Goal: Task Accomplishment & Management: Complete application form

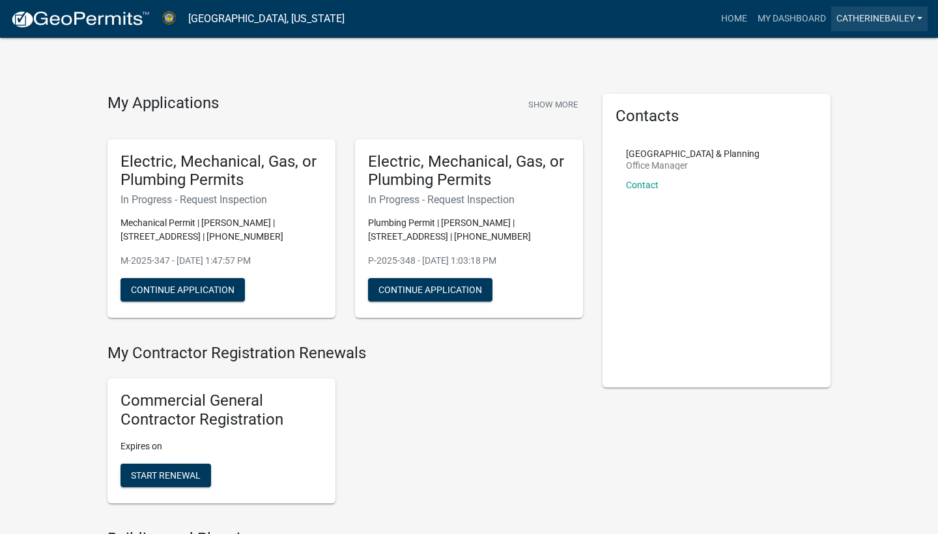
click at [884, 18] on link "Catherinebailey" at bounding box center [879, 19] width 96 height 25
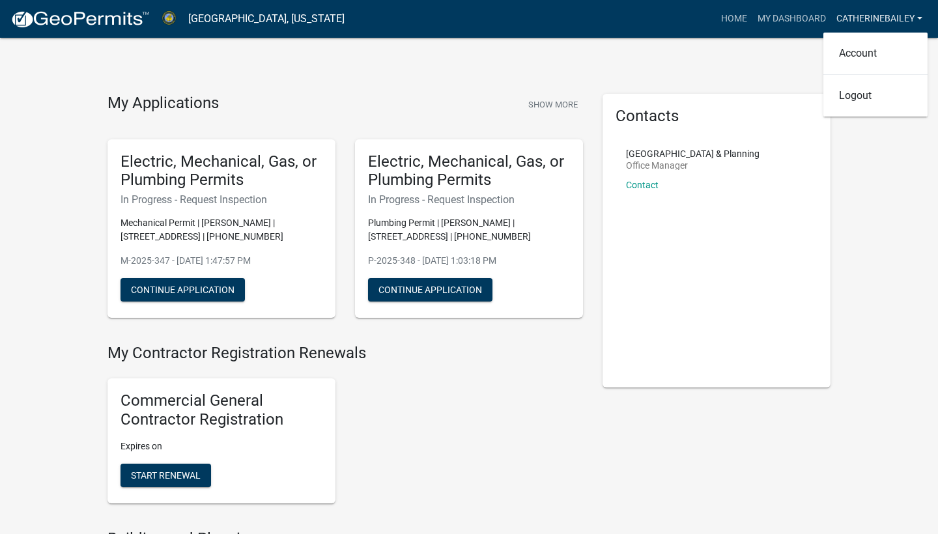
click at [884, 18] on link "Catherinebailey" at bounding box center [879, 19] width 96 height 25
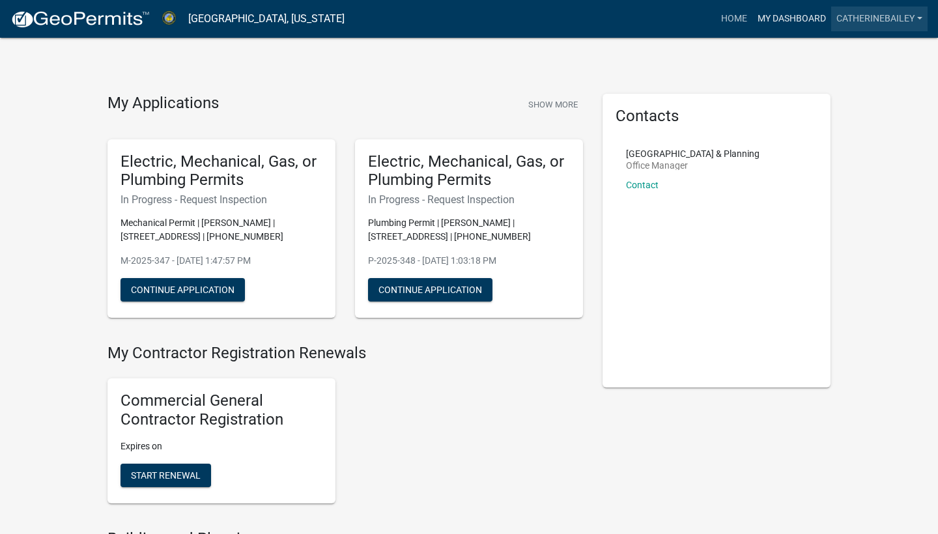
click at [786, 20] on link "My Dashboard" at bounding box center [792, 19] width 79 height 25
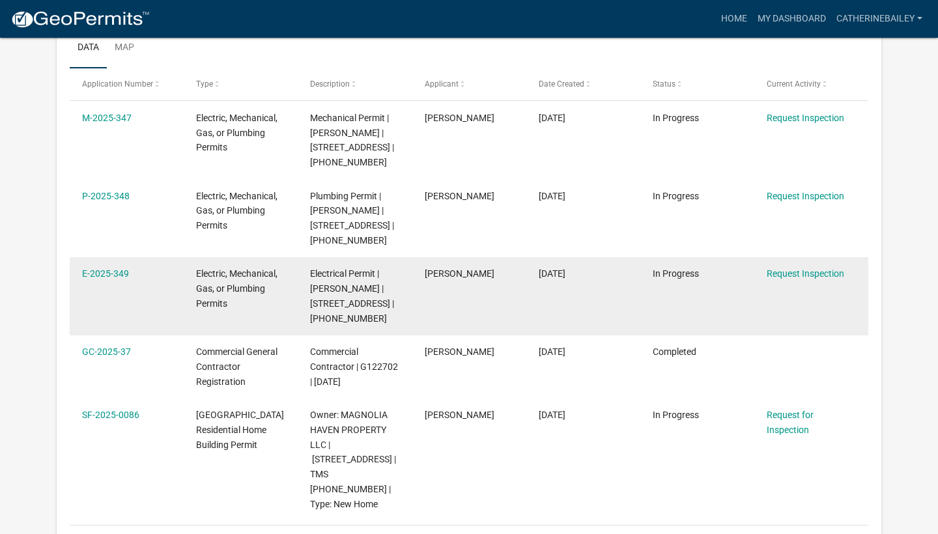
scroll to position [219, 0]
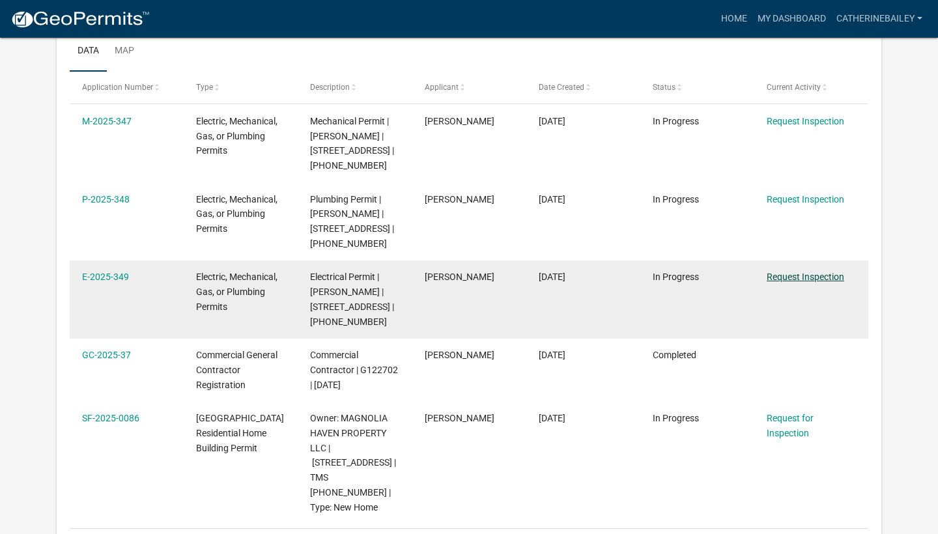
click at [794, 276] on link "Request Inspection" at bounding box center [806, 277] width 78 height 10
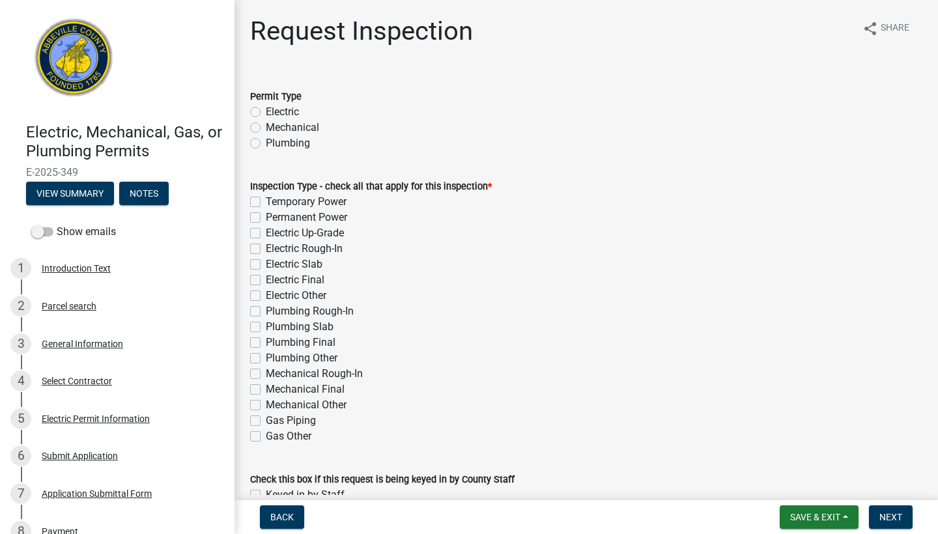
click at [266, 220] on label "Permanent Power" at bounding box center [306, 218] width 81 height 16
click at [266, 218] on input "Permanent Power" at bounding box center [270, 214] width 8 height 8
checkbox input "true"
checkbox input "false"
checkbox input "true"
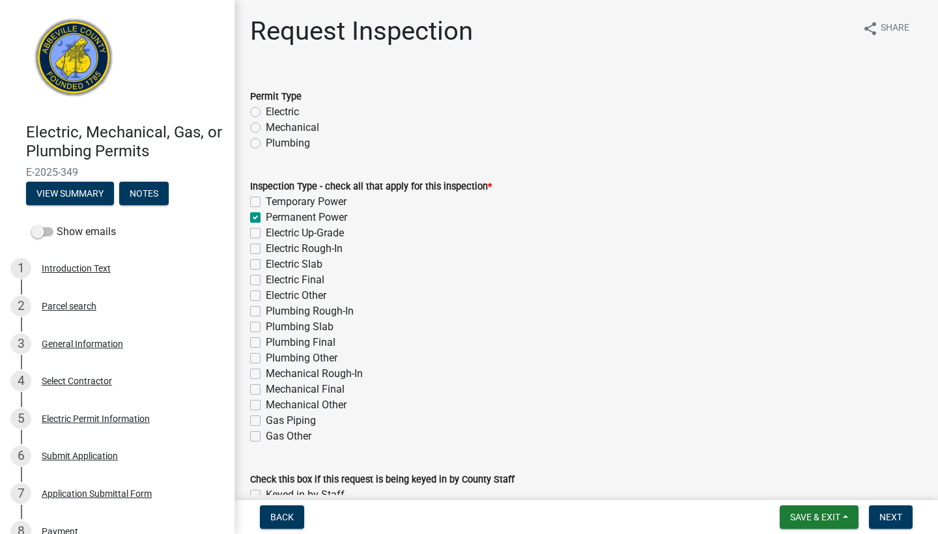
checkbox input "false"
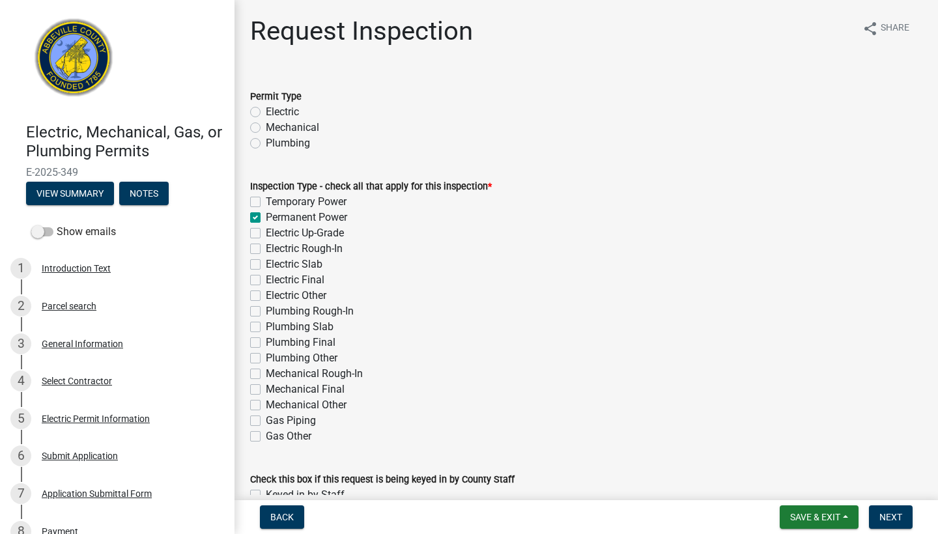
checkbox input "false"
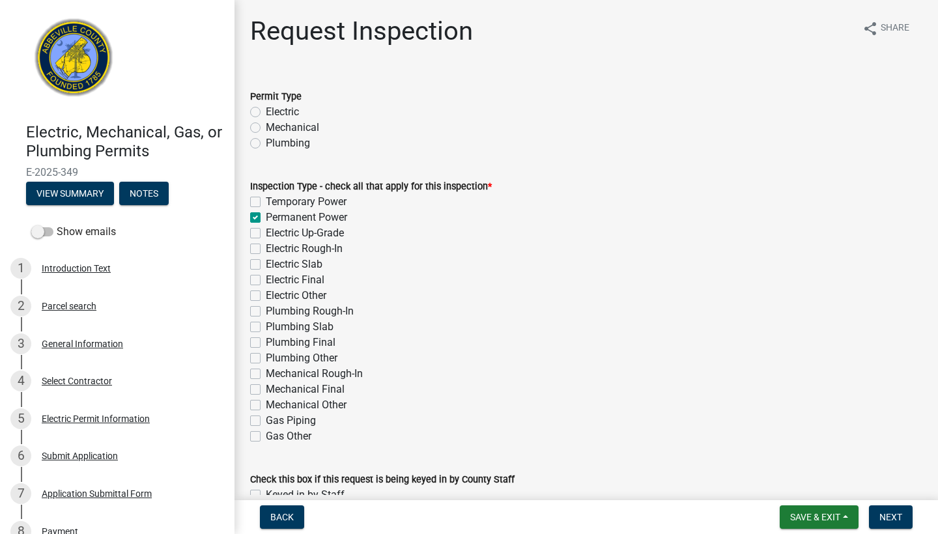
checkbox input "false"
click at [266, 115] on label "Electric" at bounding box center [282, 112] width 33 height 16
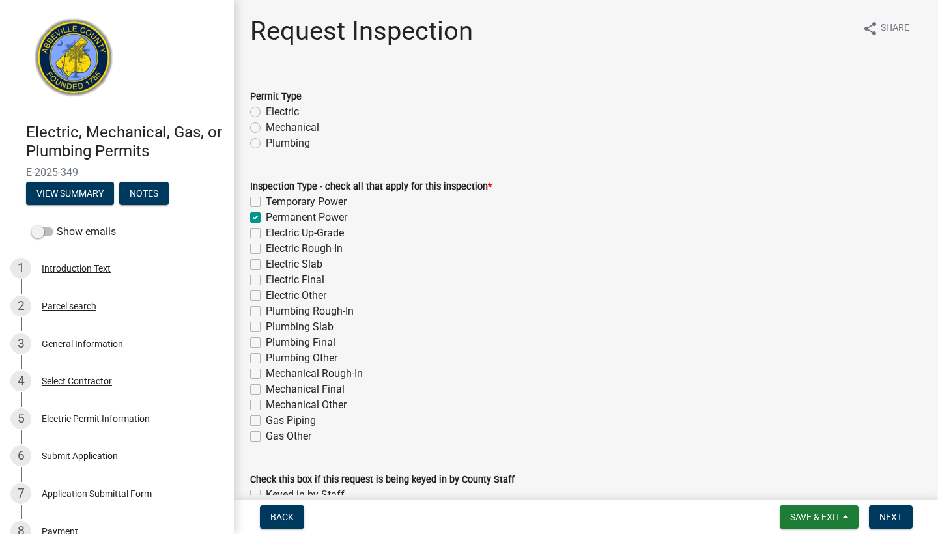
click at [266, 113] on input "Electric" at bounding box center [270, 108] width 8 height 8
radio input "true"
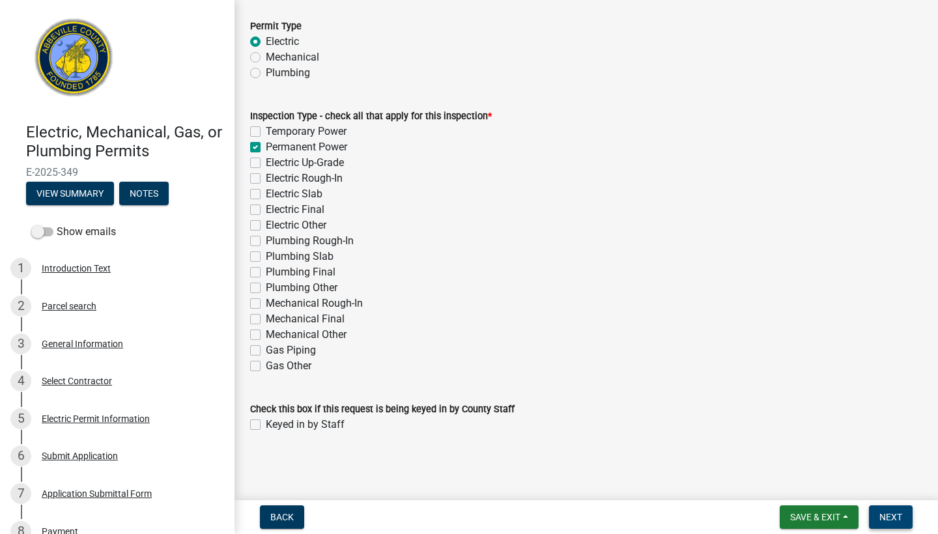
click at [897, 523] on button "Next" at bounding box center [891, 517] width 44 height 23
